Goal: Information Seeking & Learning: Find specific fact

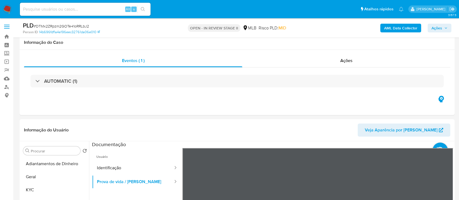
scroll to position [109, 0]
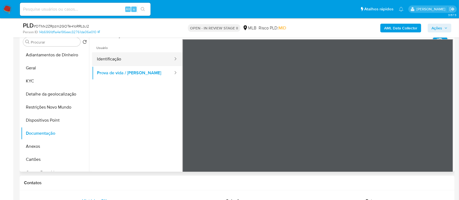
click at [113, 60] on button "Identificação" at bounding box center [133, 59] width 82 height 14
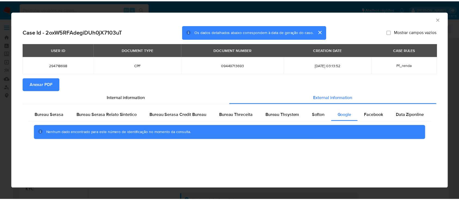
scroll to position [109, 0]
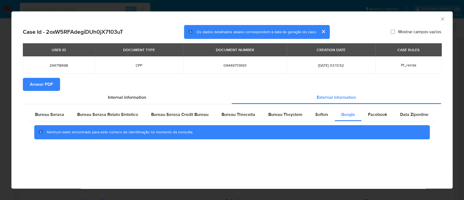
click at [444, 19] on div "AML Data Collector" at bounding box center [231, 18] width 441 height 14
click at [442, 18] on icon "Fechar a janela" at bounding box center [442, 18] width 5 height 5
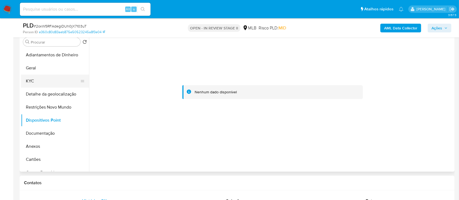
click at [33, 84] on button "KYC" at bounding box center [53, 81] width 64 height 13
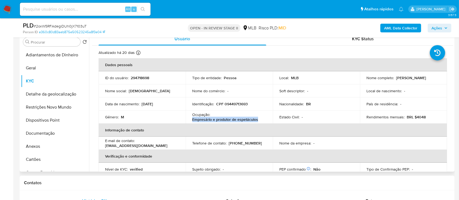
drag, startPoint x: 258, startPoint y: 120, endPoint x: 198, endPoint y: 122, distance: 59.9
click at [190, 120] on td "Ocupação : Empresário e produtor de espetáculos" at bounding box center [229, 116] width 87 height 13
copy p "Empresário e produtor de espetáculos"
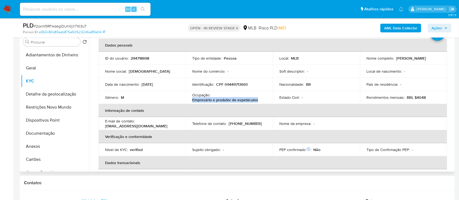
scroll to position [14, 0]
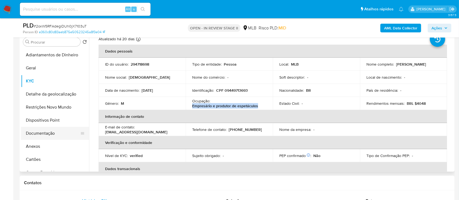
click at [50, 137] on button "Documentação" at bounding box center [53, 133] width 64 height 13
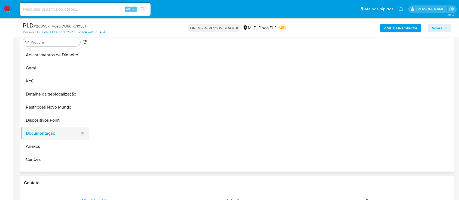
scroll to position [0, 0]
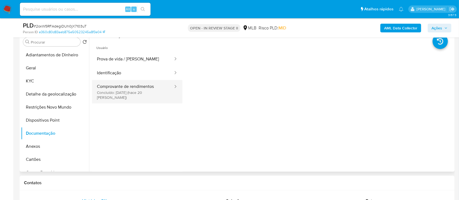
drag, startPoint x: 120, startPoint y: 88, endPoint x: 136, endPoint y: 87, distance: 15.8
click at [121, 88] on button "Comprovante de rendimentos Concluído: 20/08/2025 (hace 20 días)" at bounding box center [133, 91] width 82 height 23
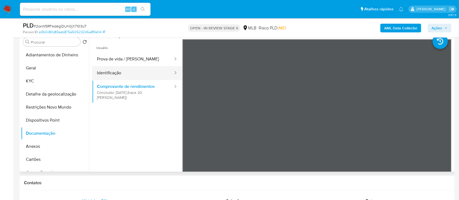
drag, startPoint x: 143, startPoint y: 113, endPoint x: 120, endPoint y: 77, distance: 42.7
click at [143, 113] on ul "Usuário Prova de vida / Selfie Identificação Comprovante de rendimentos Concluí…" at bounding box center [137, 117] width 90 height 157
click at [111, 70] on button "Identificação" at bounding box center [133, 73] width 82 height 14
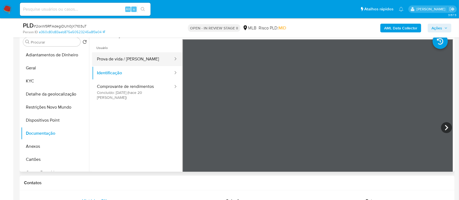
click at [115, 61] on button "Prova de vida / Selfie" at bounding box center [133, 59] width 82 height 14
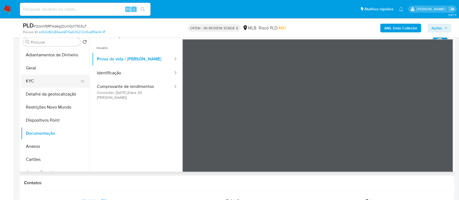
drag, startPoint x: 41, startPoint y: 84, endPoint x: 52, endPoint y: 79, distance: 11.7
click at [41, 83] on button "KYC" at bounding box center [53, 81] width 64 height 13
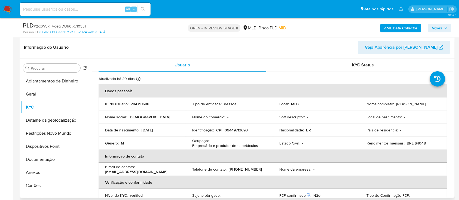
scroll to position [72, 0]
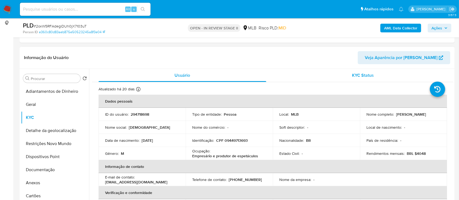
click at [360, 73] on span "KYC Status" at bounding box center [363, 75] width 22 height 6
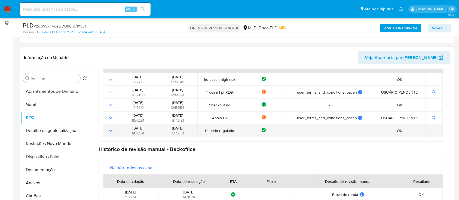
scroll to position [88, 0]
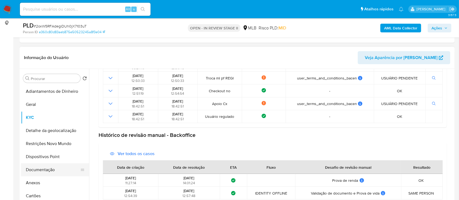
click at [42, 172] on button "Documentação" at bounding box center [53, 169] width 64 height 13
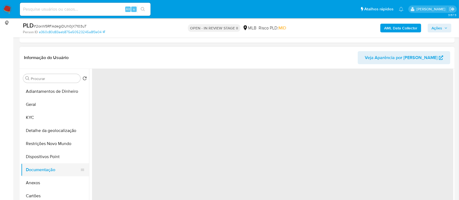
scroll to position [0, 0]
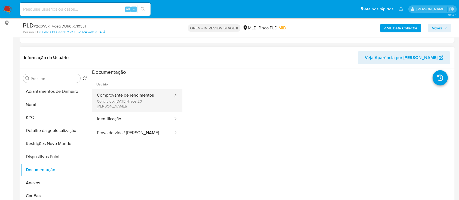
drag, startPoint x: 134, startPoint y: 100, endPoint x: 145, endPoint y: 97, distance: 11.0
click at [134, 99] on button "Comprovante de rendimentos Concluído: 20/08/2025 (hace 20 días)" at bounding box center [133, 100] width 82 height 23
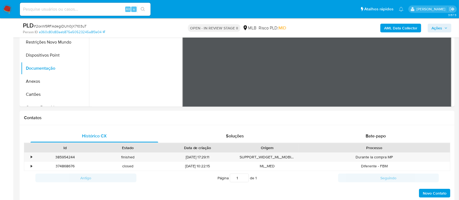
scroll to position [171, 0]
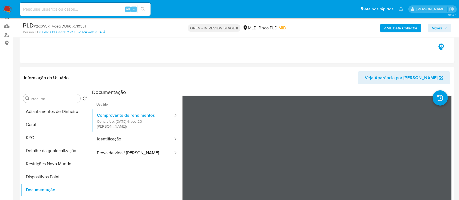
scroll to position [55, 0]
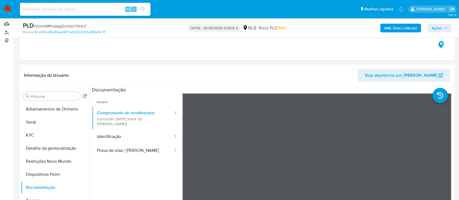
click at [156, 65] on div "Informação do Usuário Veja Aparência por Pessoa" at bounding box center [237, 75] width 435 height 22
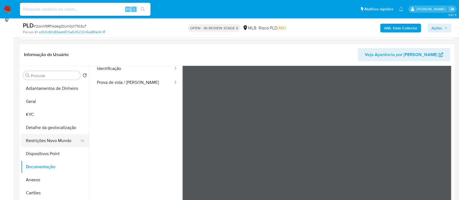
scroll to position [91, 0]
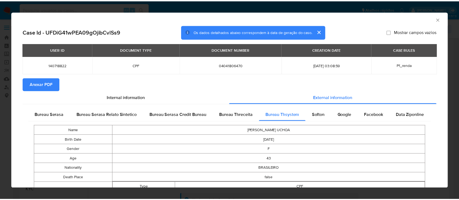
scroll to position [72, 0]
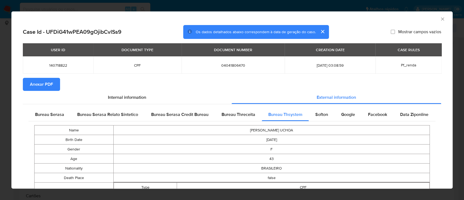
click at [440, 18] on div "AML Data Collector" at bounding box center [231, 18] width 441 height 14
click at [440, 18] on icon "Fechar a janela" at bounding box center [442, 18] width 5 height 5
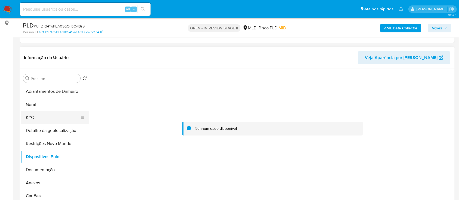
click at [37, 114] on button "KYC" at bounding box center [53, 117] width 64 height 13
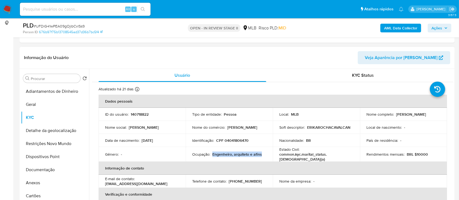
drag, startPoint x: 261, startPoint y: 154, endPoint x: 211, endPoint y: 152, distance: 49.6
click at [211, 152] on div "Ocupação : Engenheiro, arquiteto e afins" at bounding box center [229, 154] width 74 height 5
copy p "Engenheiro, arquiteto e afins"
click at [54, 171] on button "Documentação" at bounding box center [53, 169] width 64 height 13
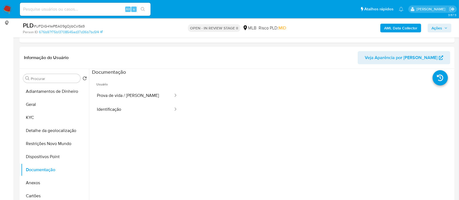
click at [126, 92] on button "Prova de vida / Selfie" at bounding box center [133, 96] width 82 height 14
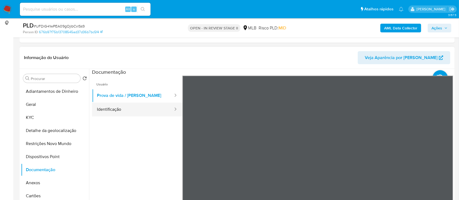
click at [126, 109] on button "Identificação" at bounding box center [133, 110] width 82 height 14
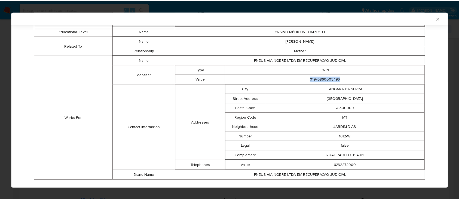
scroll to position [241, 0]
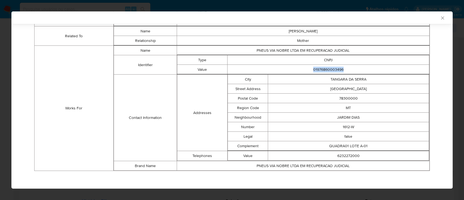
click at [344, 69] on td "01976860003496" at bounding box center [329, 70] width 202 height 10
click at [299, 75] on td "TANGARA DA SERRA" at bounding box center [348, 80] width 161 height 10
drag, startPoint x: 307, startPoint y: 68, endPoint x: 343, endPoint y: 68, distance: 36.2
click at [343, 68] on td "01976860003496" at bounding box center [329, 70] width 202 height 10
copy td "01976860003496"
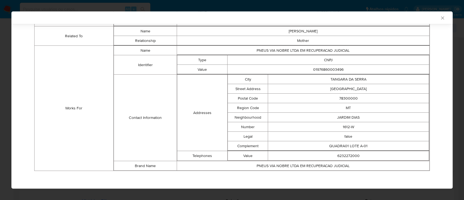
click at [434, 19] on div "AML Data Collector" at bounding box center [231, 17] width 441 height 13
click at [441, 17] on icon "Fechar a janela" at bounding box center [442, 17] width 3 height 3
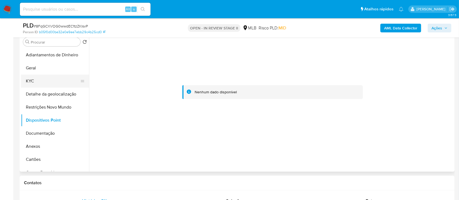
drag, startPoint x: 31, startPoint y: 79, endPoint x: 35, endPoint y: 79, distance: 4.1
click at [31, 79] on button "KYC" at bounding box center [53, 81] width 64 height 13
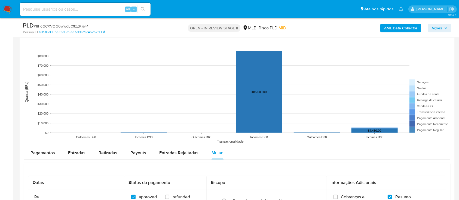
scroll to position [399, 0]
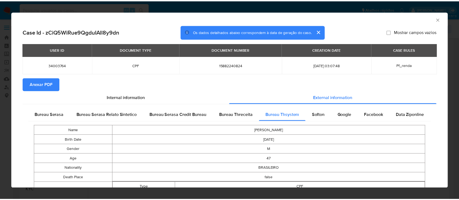
scroll to position [72, 0]
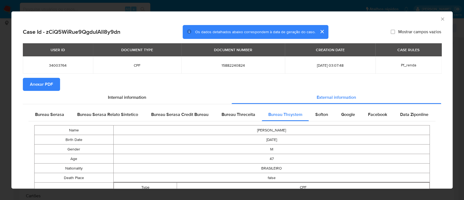
click at [440, 18] on icon "Fechar a janela" at bounding box center [442, 18] width 5 height 5
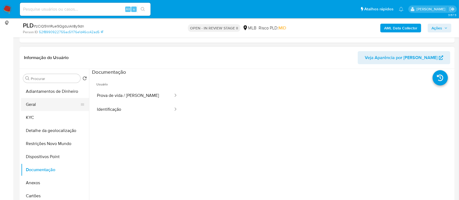
click at [39, 106] on button "Geral" at bounding box center [53, 104] width 64 height 13
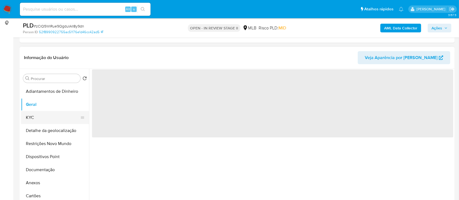
click at [33, 118] on button "KYC" at bounding box center [53, 117] width 64 height 13
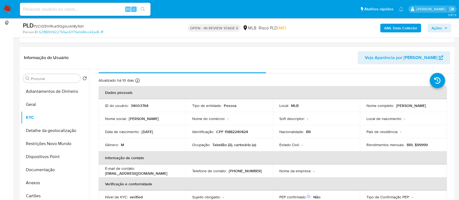
scroll to position [0, 0]
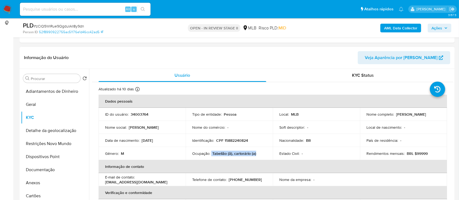
drag, startPoint x: 256, startPoint y: 156, endPoint x: 212, endPoint y: 153, distance: 43.6
click at [211, 153] on td "Ocupação : Tabelião (ã), cartorário (a)" at bounding box center [229, 153] width 87 height 13
copy p "Tabelião (ã), cartorário (a)"
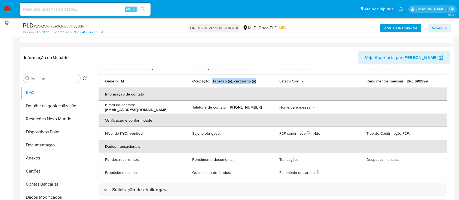
scroll to position [36, 0]
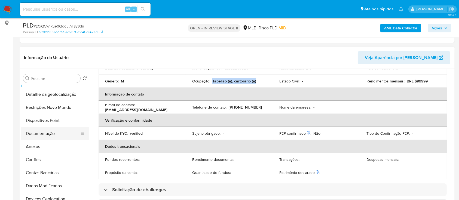
click at [49, 132] on button "Documentação" at bounding box center [53, 133] width 64 height 13
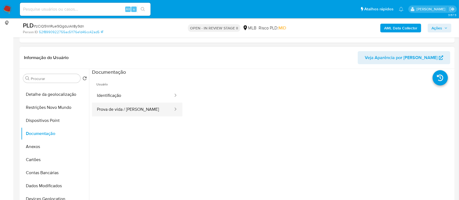
drag, startPoint x: 128, startPoint y: 110, endPoint x: 134, endPoint y: 109, distance: 6.3
click at [128, 110] on button "Prova de vida / [PERSON_NAME]" at bounding box center [133, 110] width 82 height 14
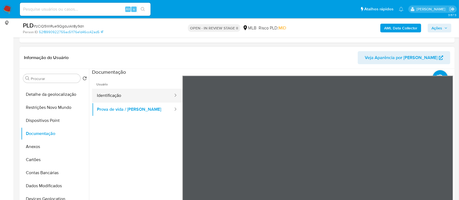
click at [135, 96] on button "Identificação" at bounding box center [133, 96] width 82 height 14
